Goal: Information Seeking & Learning: Learn about a topic

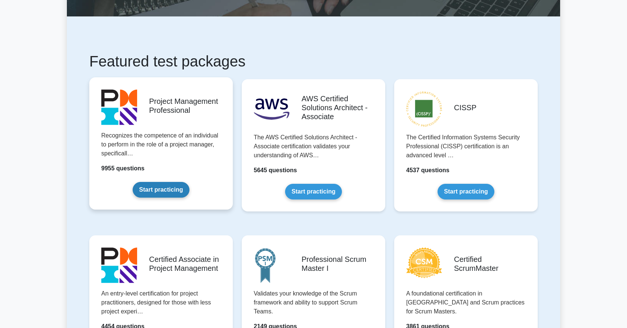
scroll to position [100, 0]
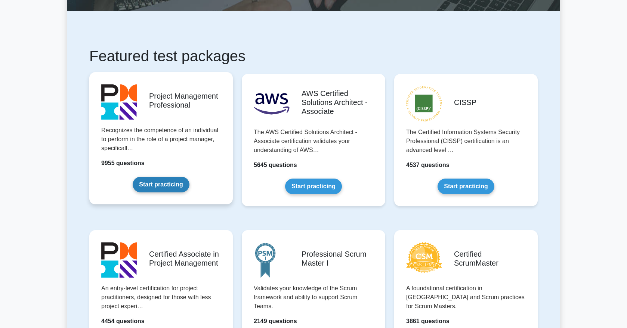
click at [161, 188] on link "Start practicing" at bounding box center [161, 185] width 56 height 16
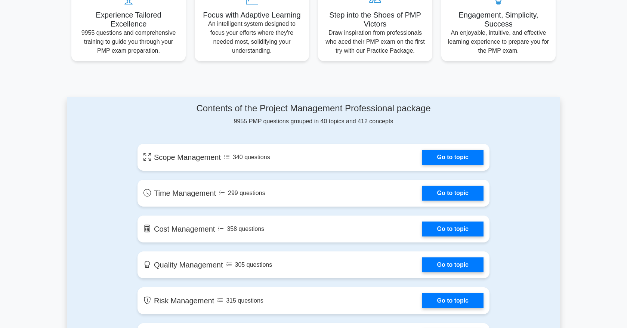
scroll to position [375, 0]
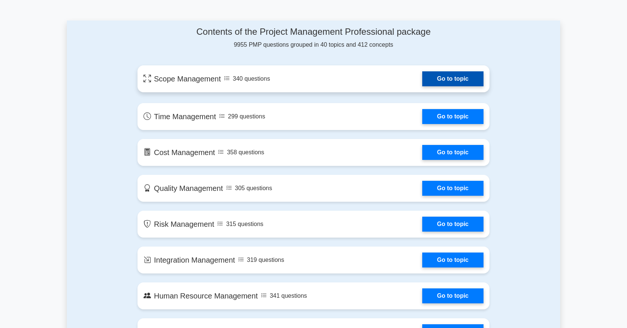
click at [442, 74] on link "Go to topic" at bounding box center [452, 78] width 61 height 15
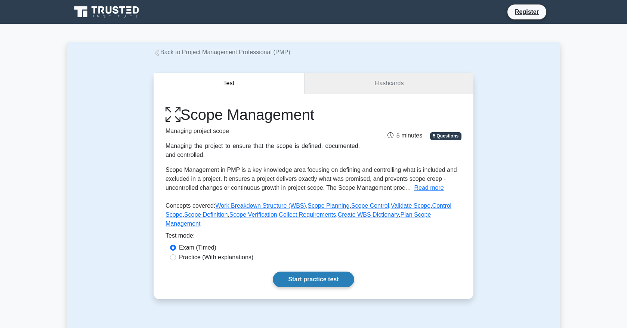
click at [307, 280] on link "Start practice test" at bounding box center [313, 280] width 81 height 16
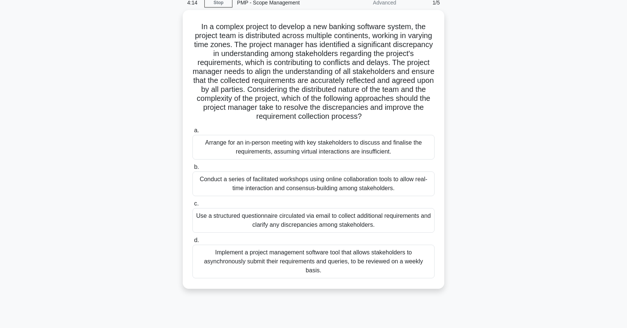
scroll to position [34, 0]
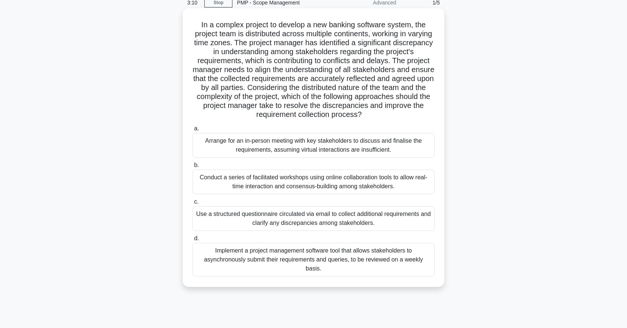
click at [305, 187] on div "Conduct a series of facilitated workshops using online collaboration tools to a…" at bounding box center [313, 182] width 242 height 25
click at [192, 168] on input "b. Conduct a series of facilitated workshops using online collaboration tools t…" at bounding box center [192, 165] width 0 height 5
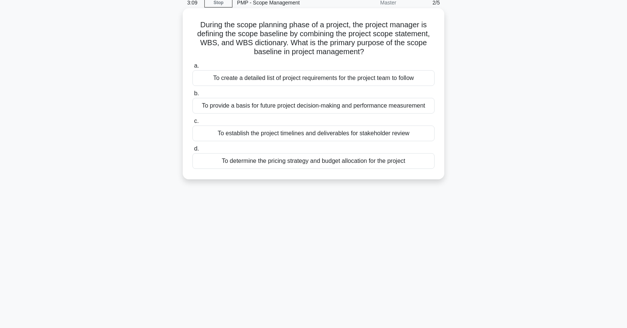
scroll to position [0, 0]
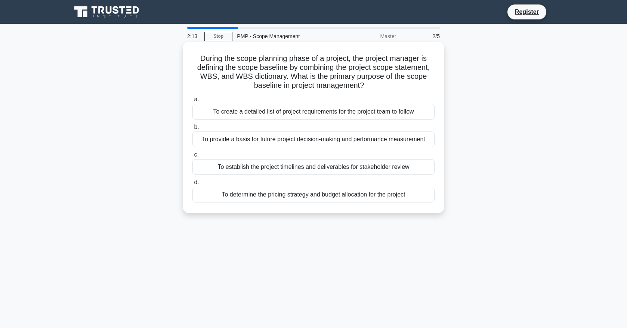
click at [269, 140] on div "To provide a basis for future project decision-making and performance measureme…" at bounding box center [313, 140] width 242 height 16
click at [192, 130] on input "b. To provide a basis for future project decision-making and performance measur…" at bounding box center [192, 127] width 0 height 5
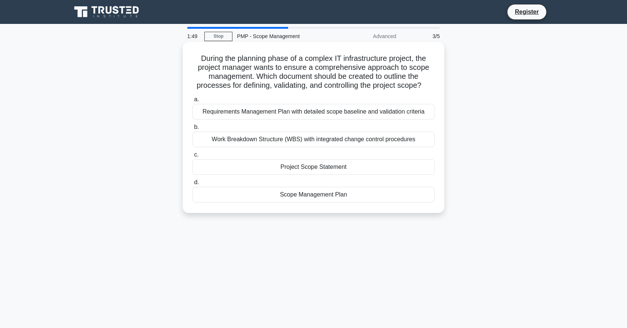
click at [291, 110] on div "Requirements Management Plan with detailed scope baseline and validation criter…" at bounding box center [313, 112] width 242 height 16
click at [192, 102] on input "a. Requirements Management Plan with detailed scope baseline and validation cri…" at bounding box center [192, 99] width 0 height 5
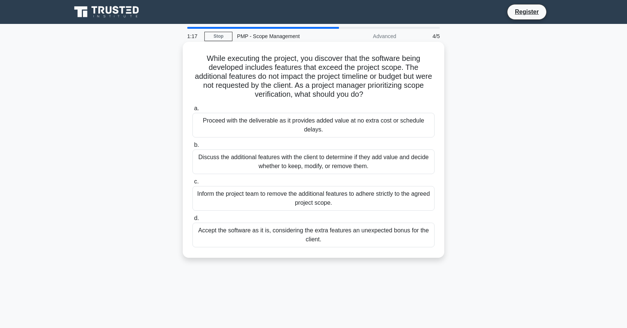
click at [279, 160] on div "Discuss the additional features with the client to determine if they add value …" at bounding box center [313, 161] width 242 height 25
click at [192, 148] on input "b. Discuss the additional features with the client to determine if they add val…" at bounding box center [192, 145] width 0 height 5
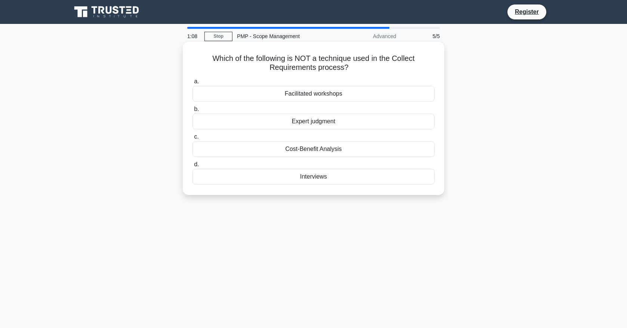
click at [330, 127] on div "Expert judgment" at bounding box center [313, 122] width 242 height 16
click at [192, 112] on input "b. Expert judgment" at bounding box center [192, 109] width 0 height 5
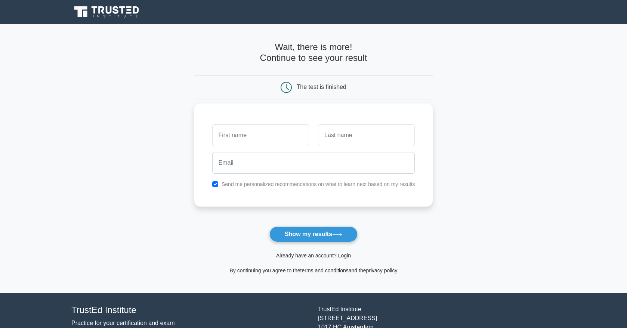
click at [275, 137] on input "text" at bounding box center [260, 135] width 97 height 22
type input "mimi"
type input "zee"
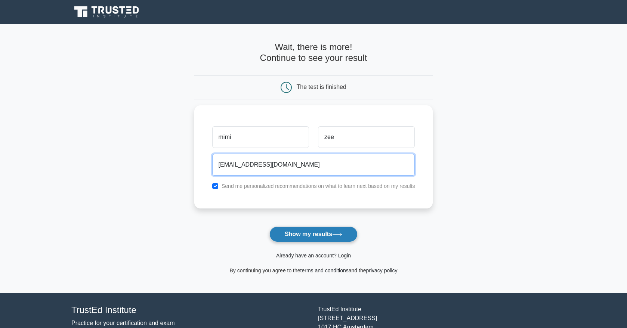
type input "mafua.nzi@gmail.com"
click at [325, 236] on button "Show my results" at bounding box center [313, 234] width 88 height 16
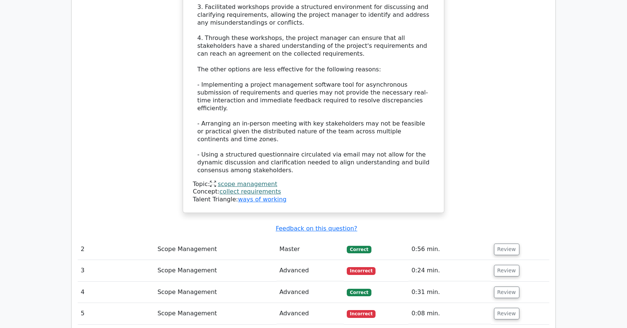
scroll to position [991, 0]
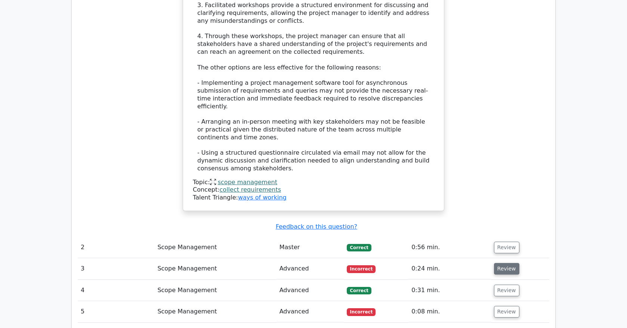
click at [503, 263] on button "Review" at bounding box center [506, 269] width 25 height 12
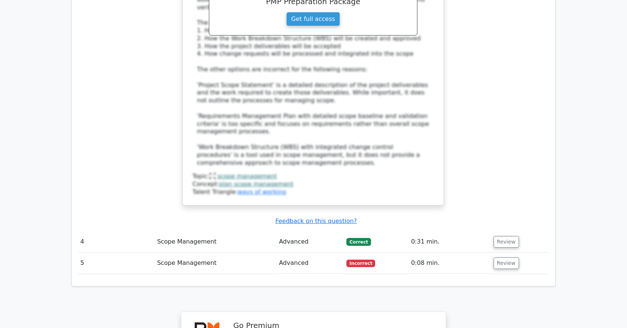
scroll to position [1506, 0]
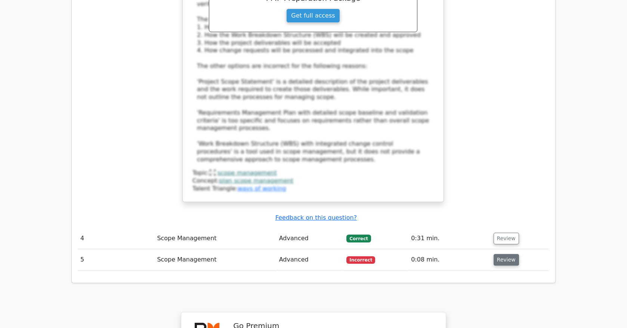
click at [500, 254] on button "Review" at bounding box center [506, 260] width 25 height 12
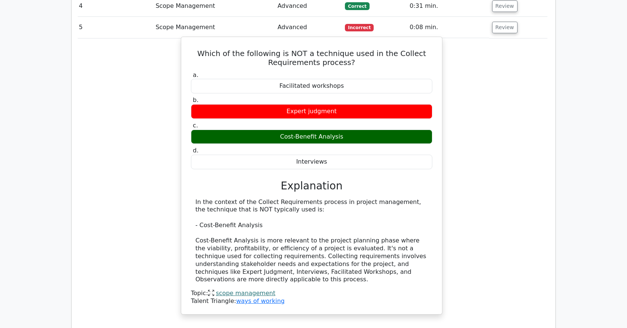
scroll to position [1807, 0]
